Goal: Check status: Check status

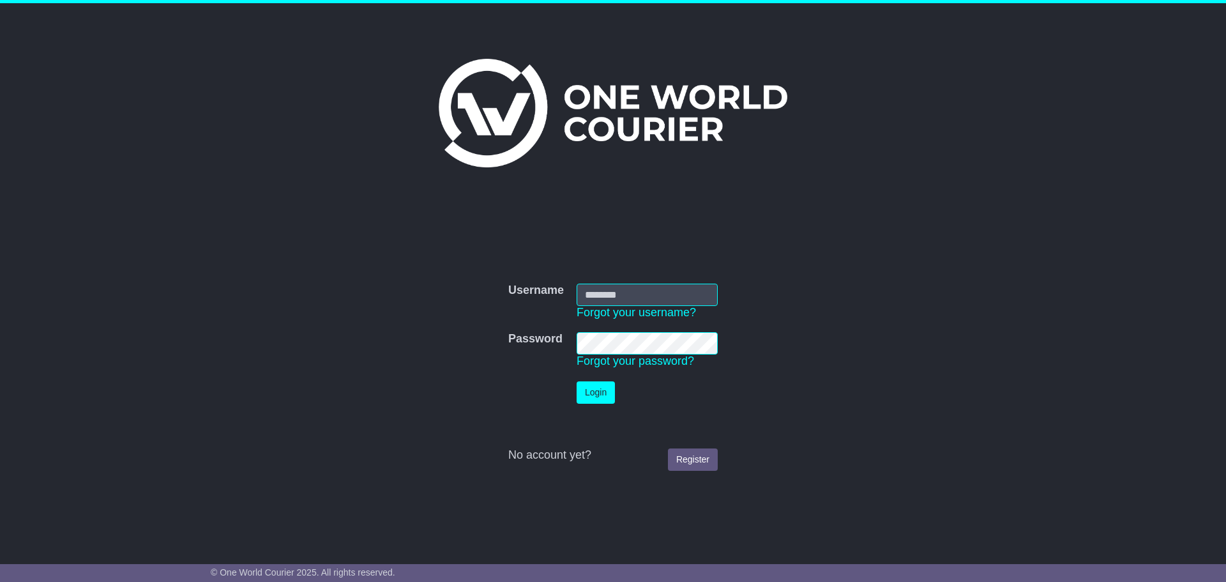
type input "**********"
click at [594, 402] on button "Login" at bounding box center [596, 392] width 38 height 22
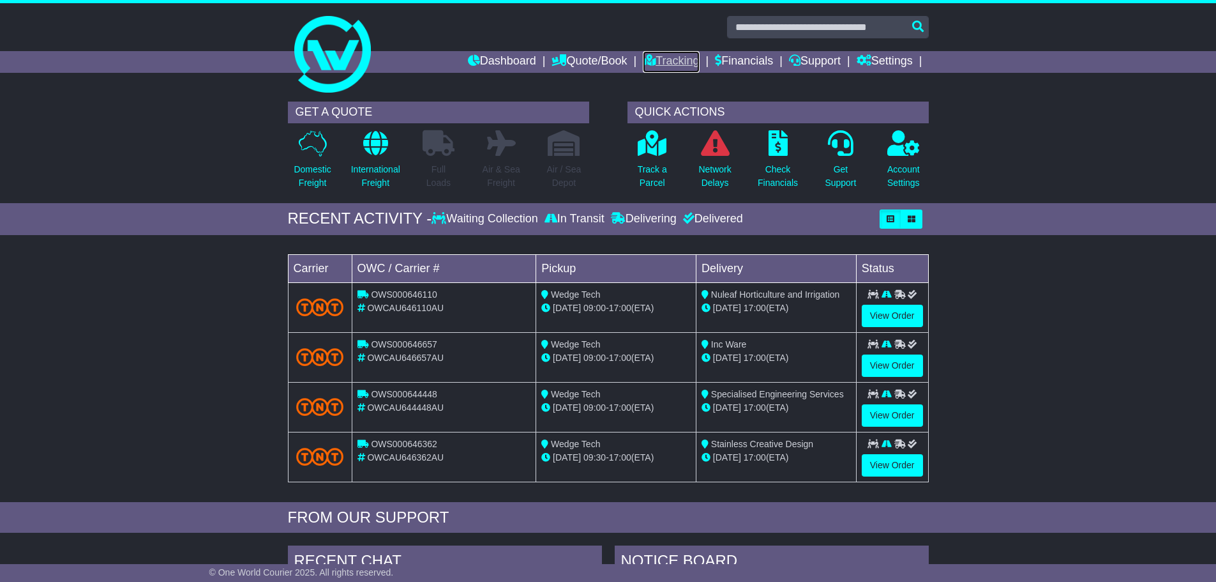
click at [661, 64] on link "Tracking" at bounding box center [671, 62] width 56 height 22
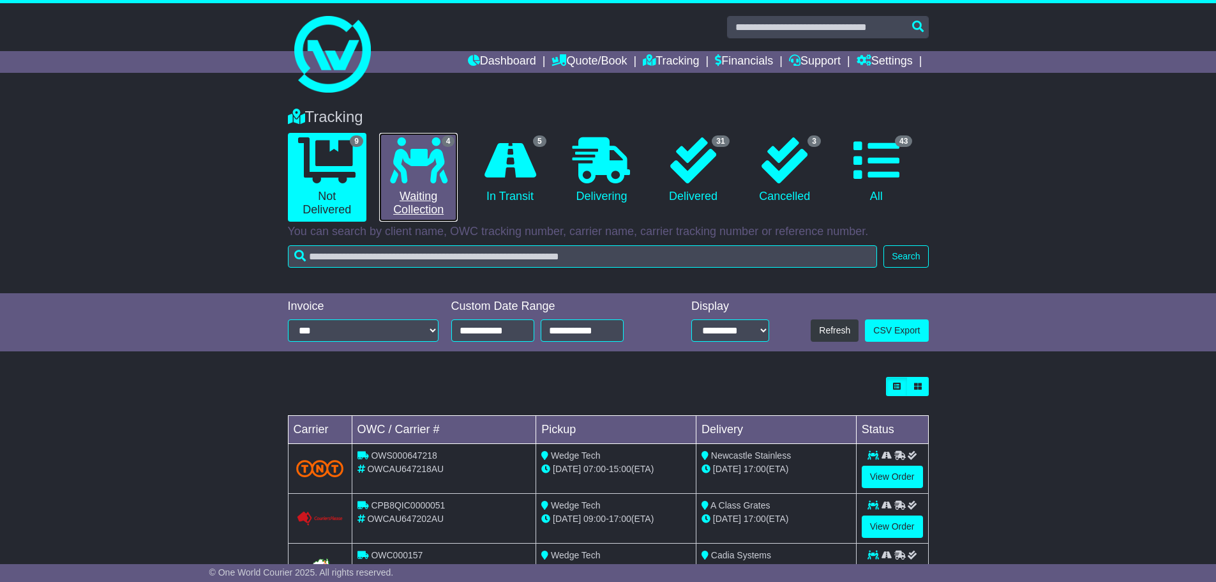
click at [423, 189] on link "4 Waiting Collection" at bounding box center [418, 177] width 79 height 89
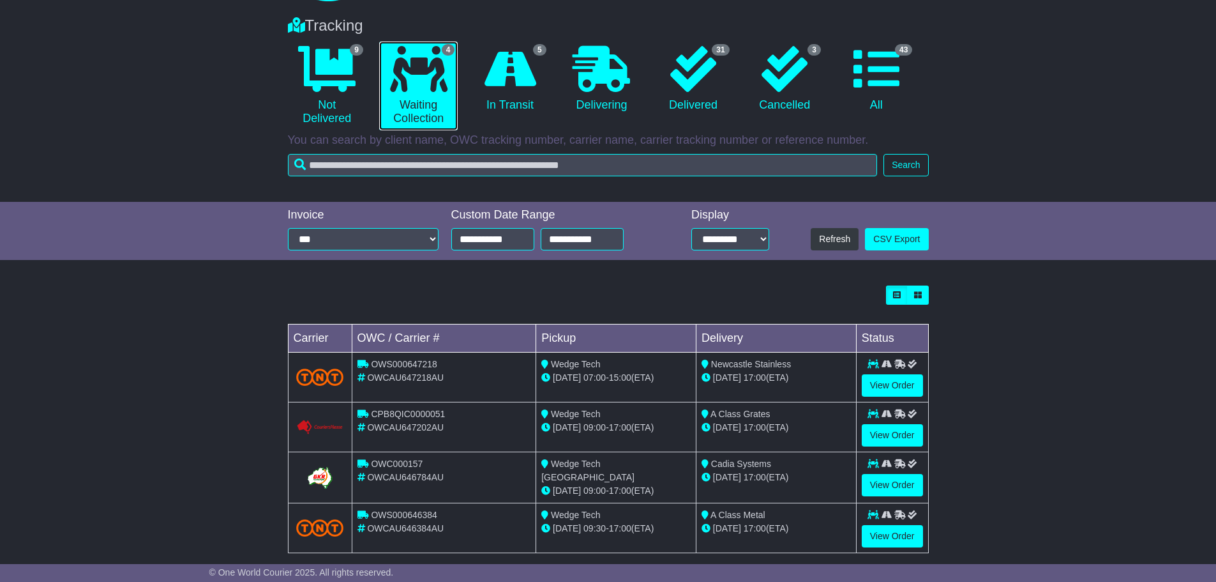
scroll to position [107, 0]
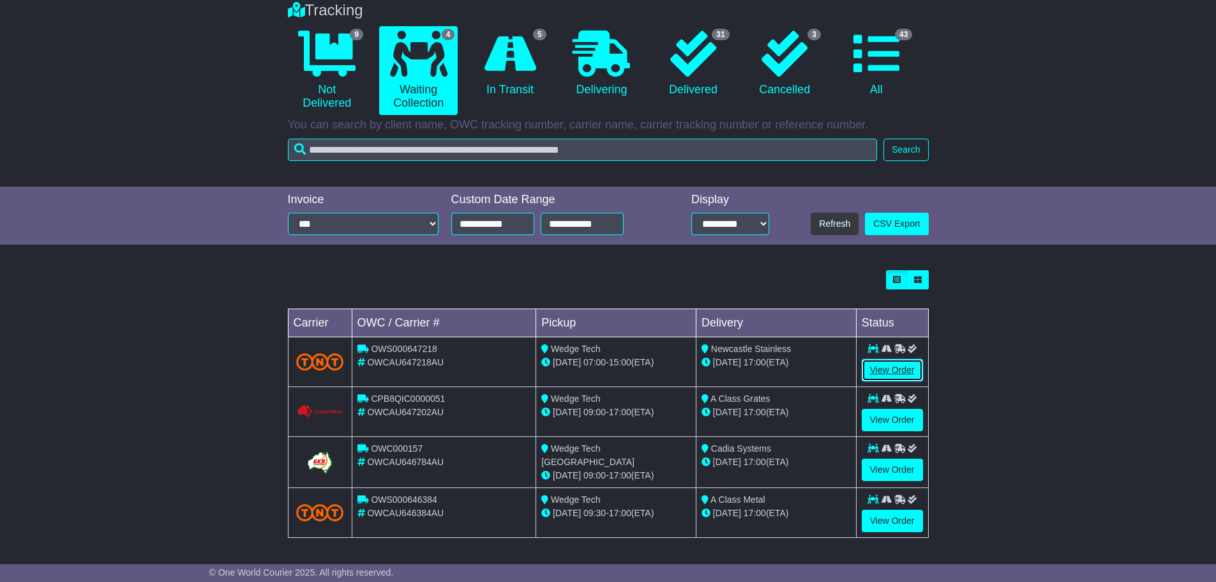
click at [904, 365] on link "View Order" at bounding box center [892, 370] width 61 height 22
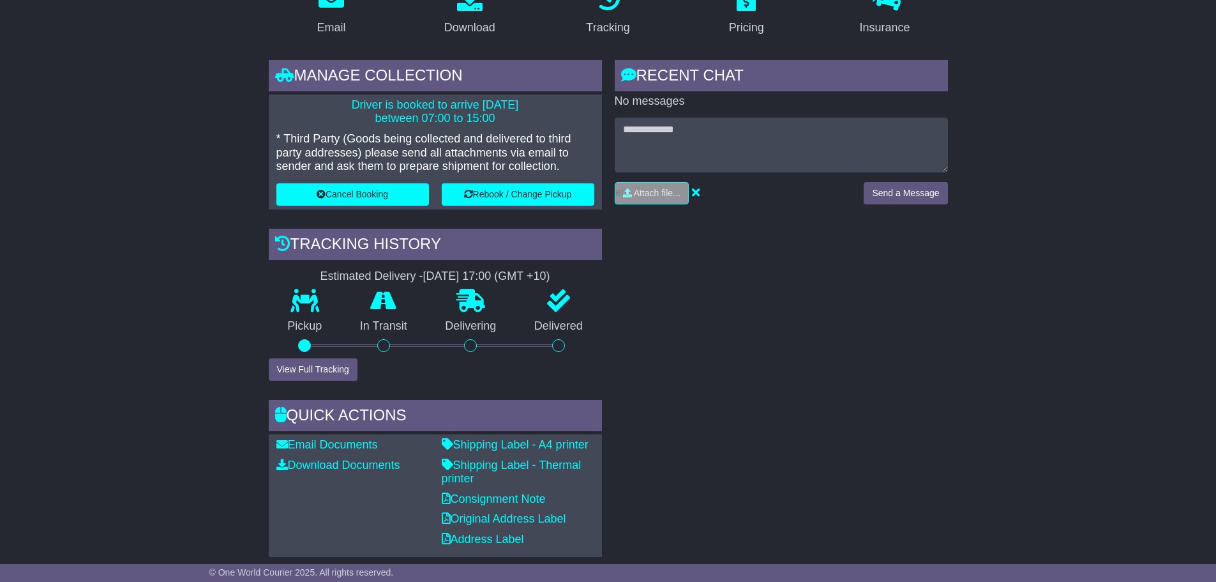
scroll to position [255, 0]
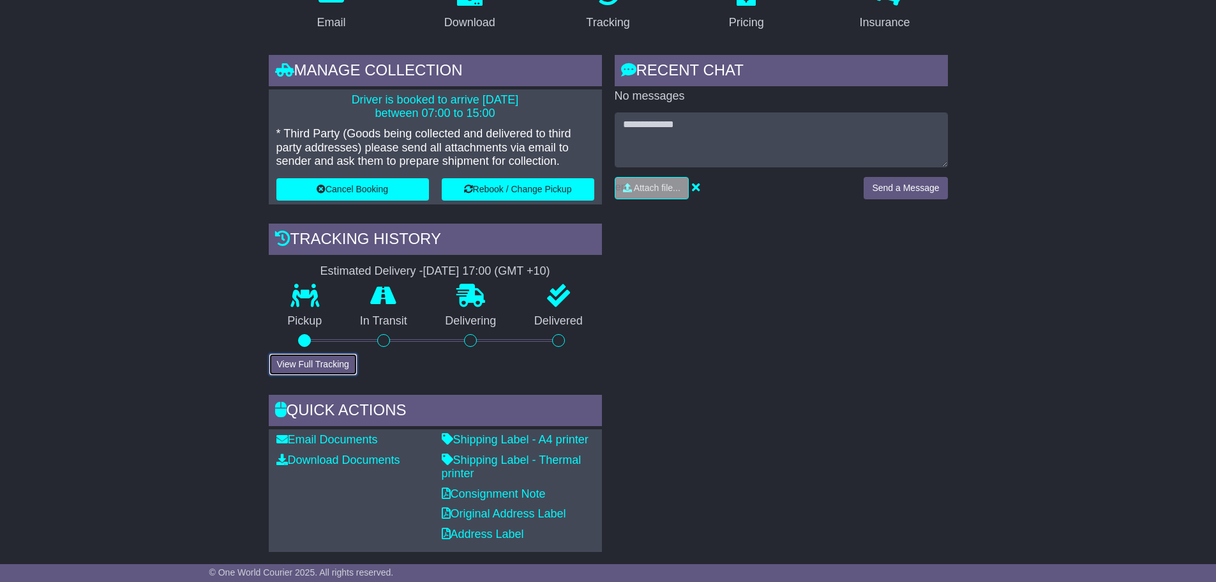
click at [333, 366] on button "View Full Tracking" at bounding box center [313, 364] width 89 height 22
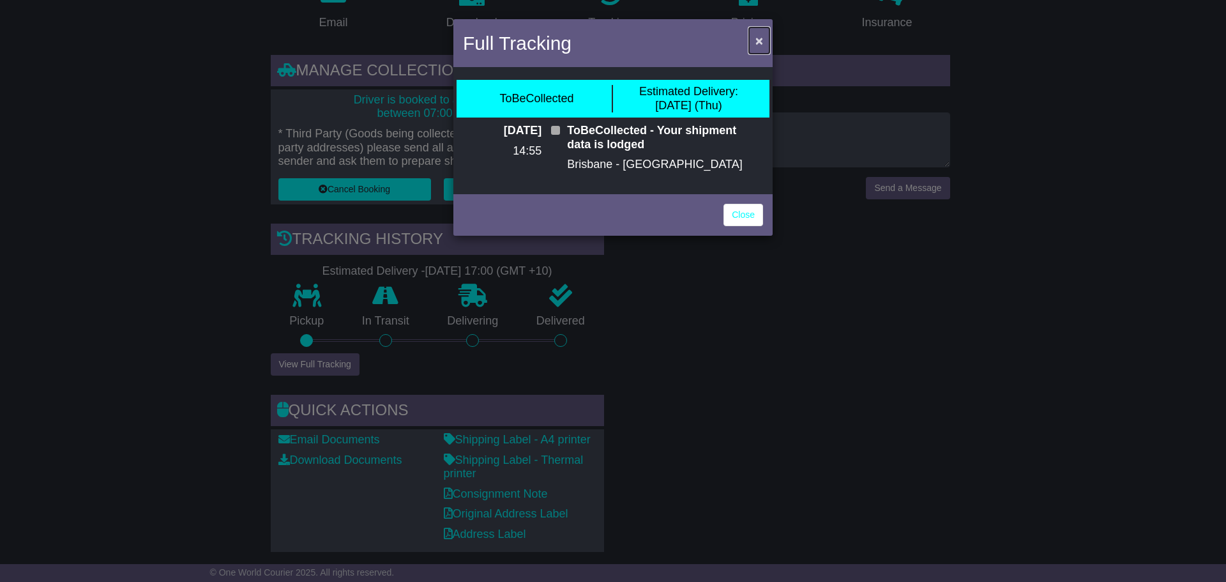
click at [764, 40] on button "×" at bounding box center [759, 40] width 20 height 26
